Goal: Book appointment/travel/reservation

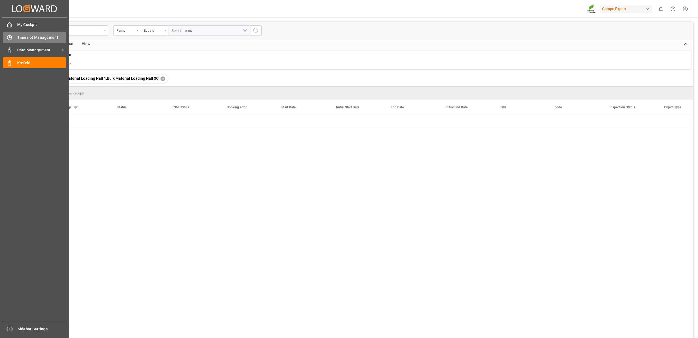
click at [24, 41] on div "Timeslot Management Timeslot Management" at bounding box center [34, 37] width 63 height 11
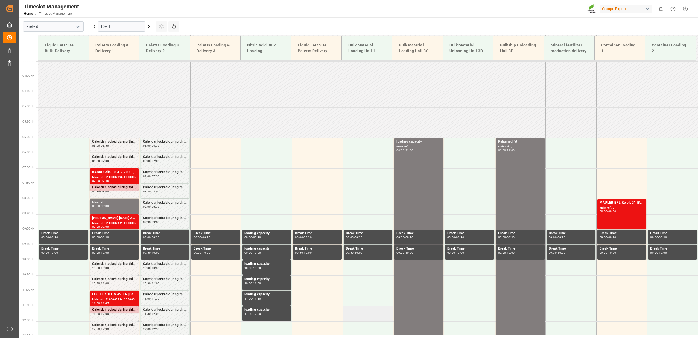
scroll to position [106, 0]
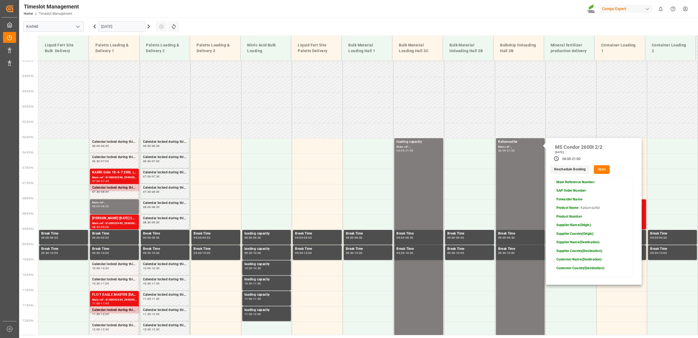
click at [146, 25] on icon at bounding box center [148, 26] width 7 height 7
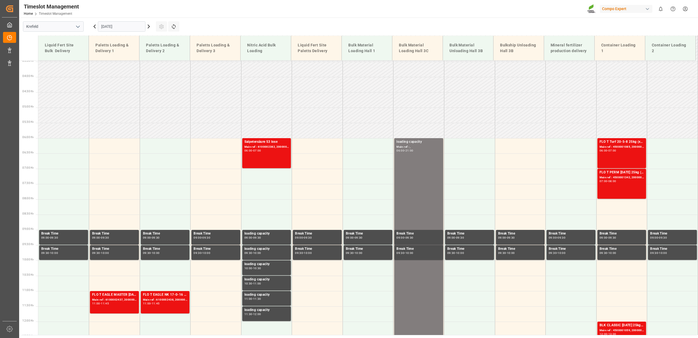
click at [149, 26] on icon at bounding box center [148, 26] width 7 height 7
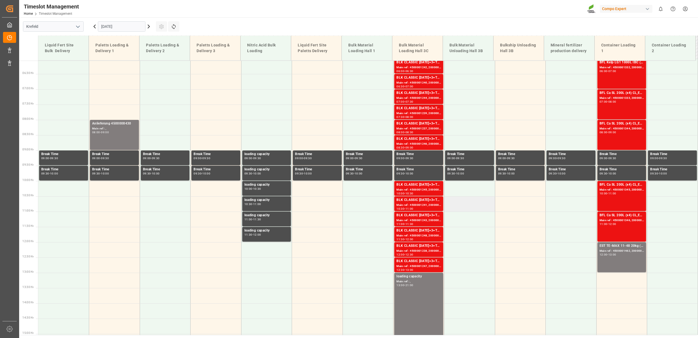
scroll to position [186, 0]
click at [424, 85] on div "Main ref : 4500001240, 2000001433" at bounding box center [418, 82] width 45 height 5
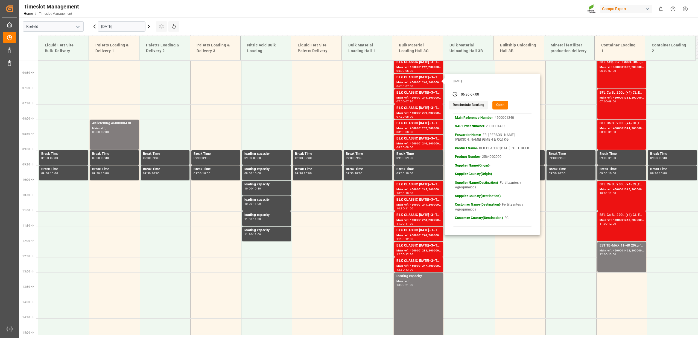
click at [149, 27] on icon at bounding box center [148, 26] width 7 height 7
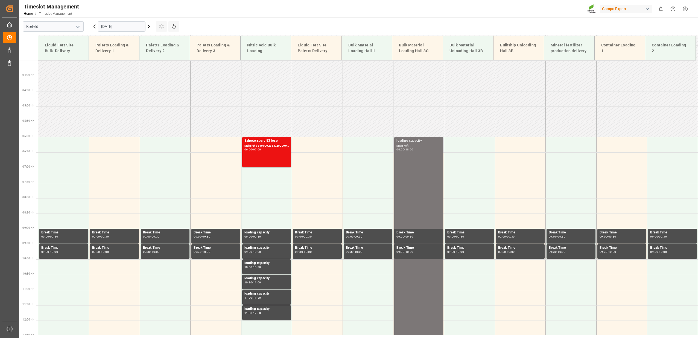
scroll to position [106, 0]
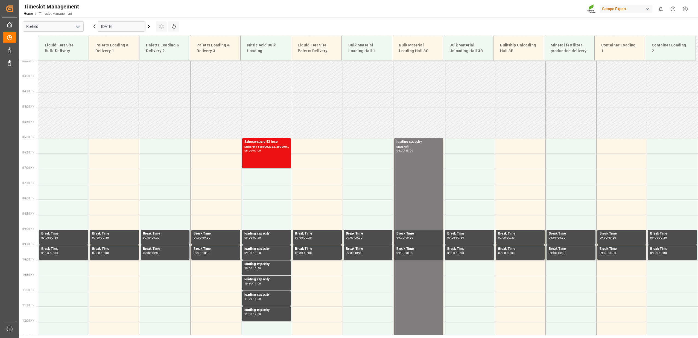
click at [147, 27] on icon at bounding box center [148, 26] width 7 height 7
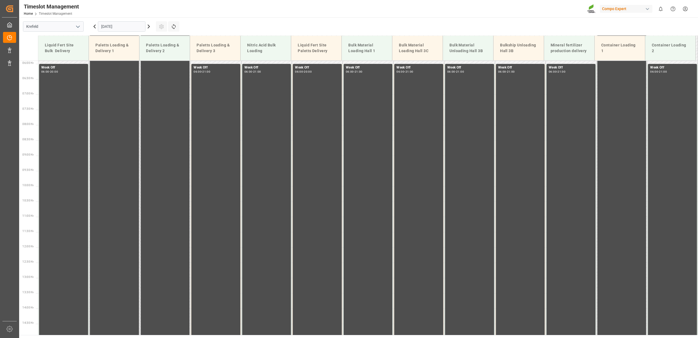
scroll to position [186, 0]
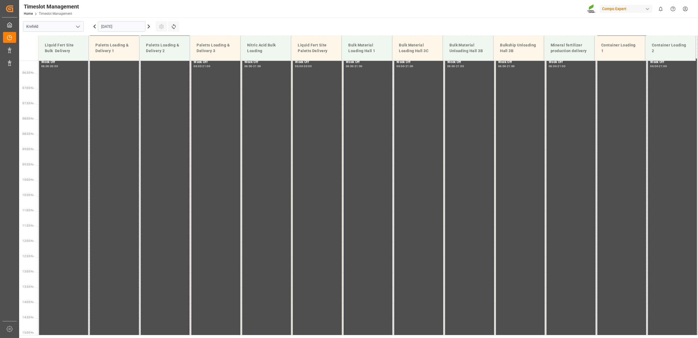
click at [149, 27] on icon at bounding box center [149, 26] width 2 height 3
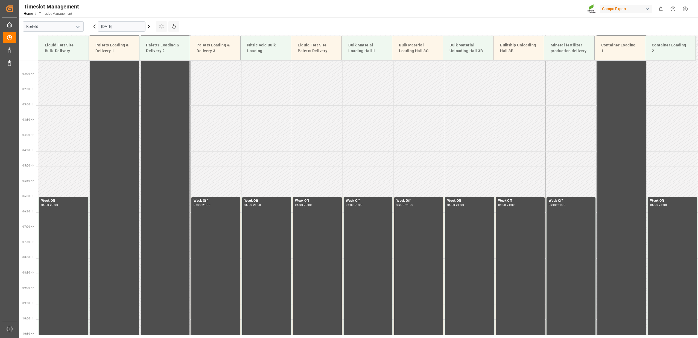
scroll to position [174, 0]
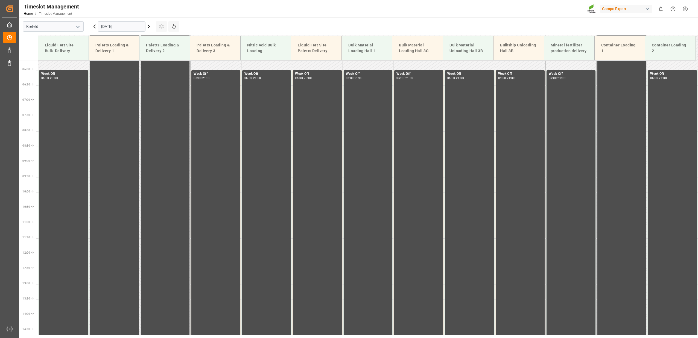
click at [149, 27] on icon at bounding box center [149, 26] width 2 height 3
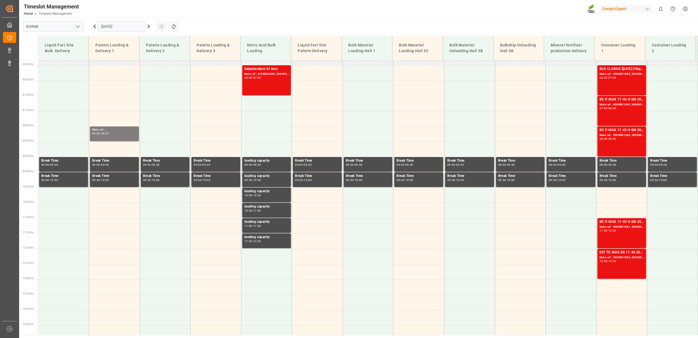
scroll to position [186, 0]
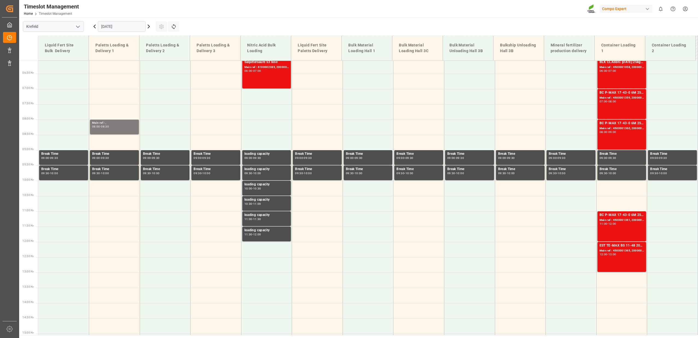
click at [149, 27] on icon at bounding box center [149, 26] width 2 height 3
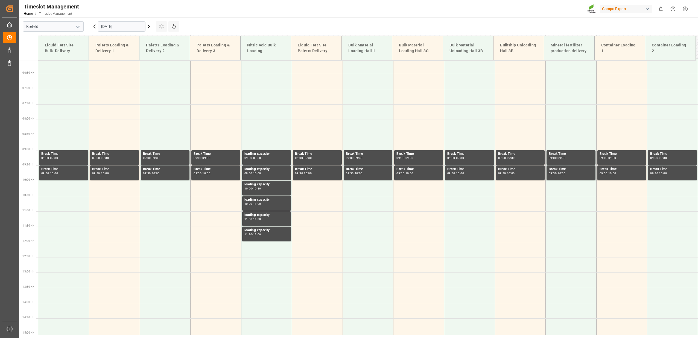
click at [149, 27] on icon at bounding box center [149, 26] width 2 height 3
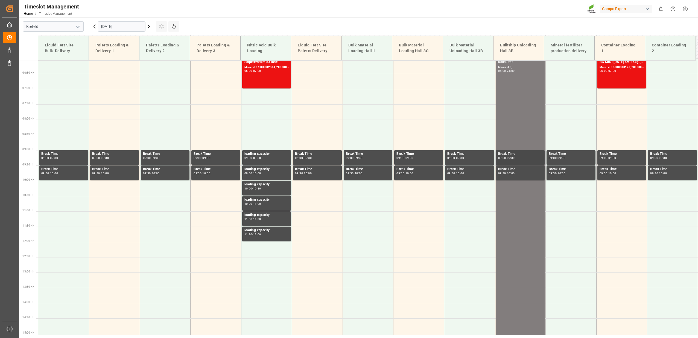
scroll to position [106, 0]
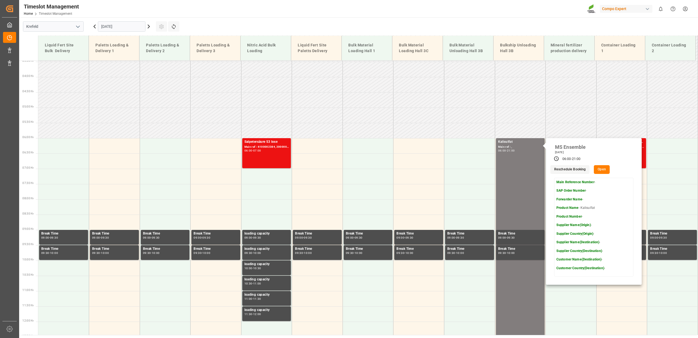
click at [149, 26] on icon at bounding box center [149, 26] width 2 height 3
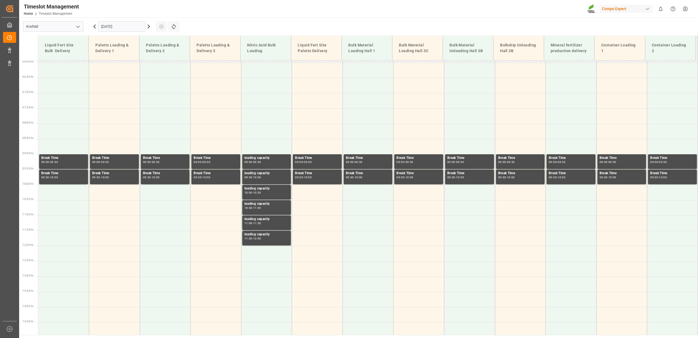
scroll to position [186, 0]
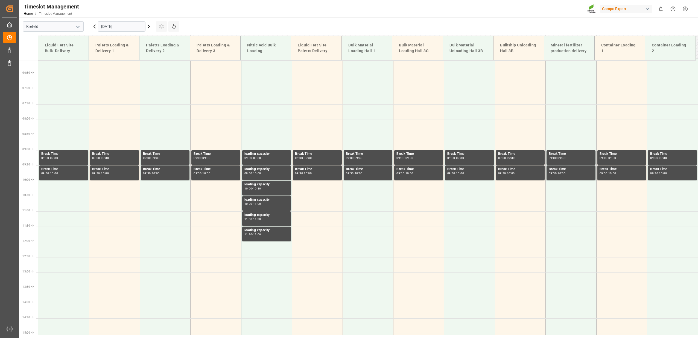
click at [149, 26] on icon at bounding box center [149, 26] width 2 height 3
